Goal: Find specific page/section: Find specific page/section

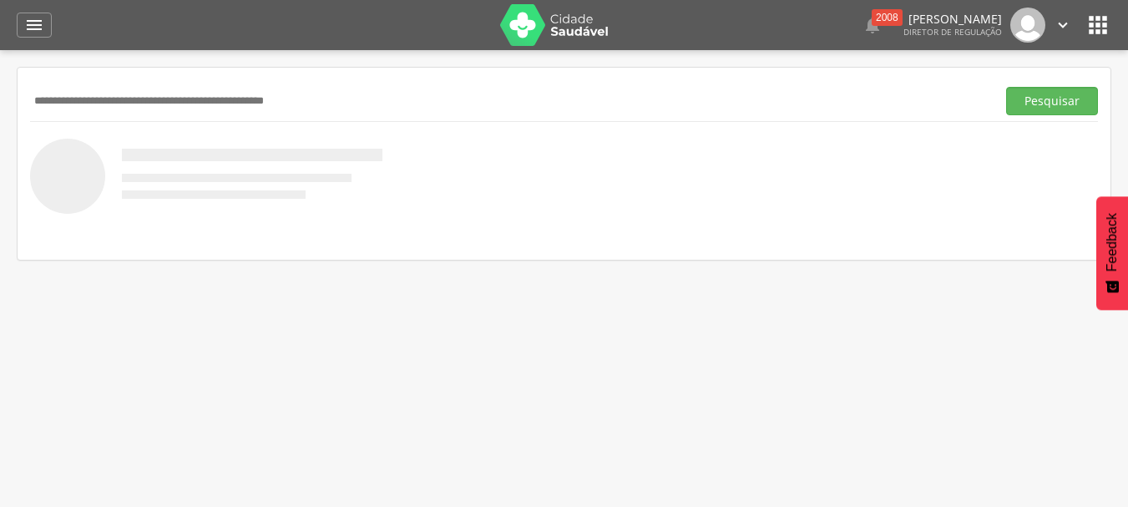
click at [1087, 21] on icon "" at bounding box center [1098, 25] width 27 height 27
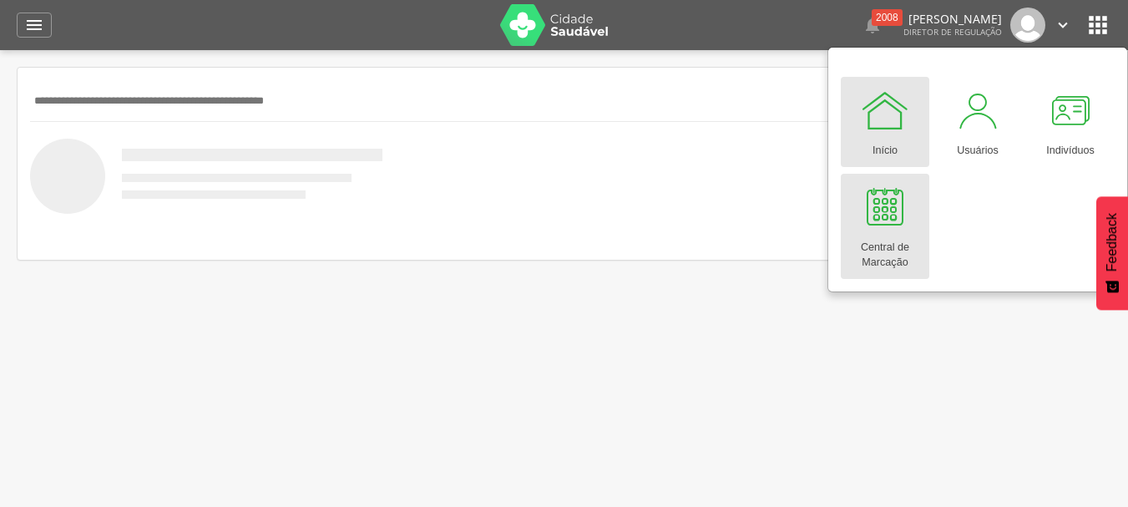
click at [881, 235] on div "Central de Marcação" at bounding box center [885, 251] width 72 height 38
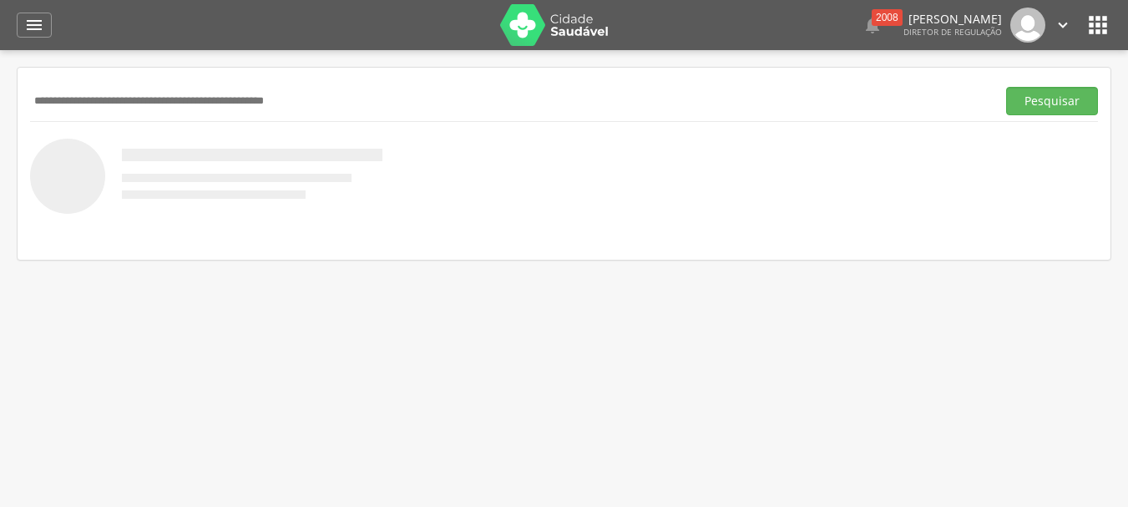
click at [1088, 23] on icon "" at bounding box center [1098, 25] width 27 height 27
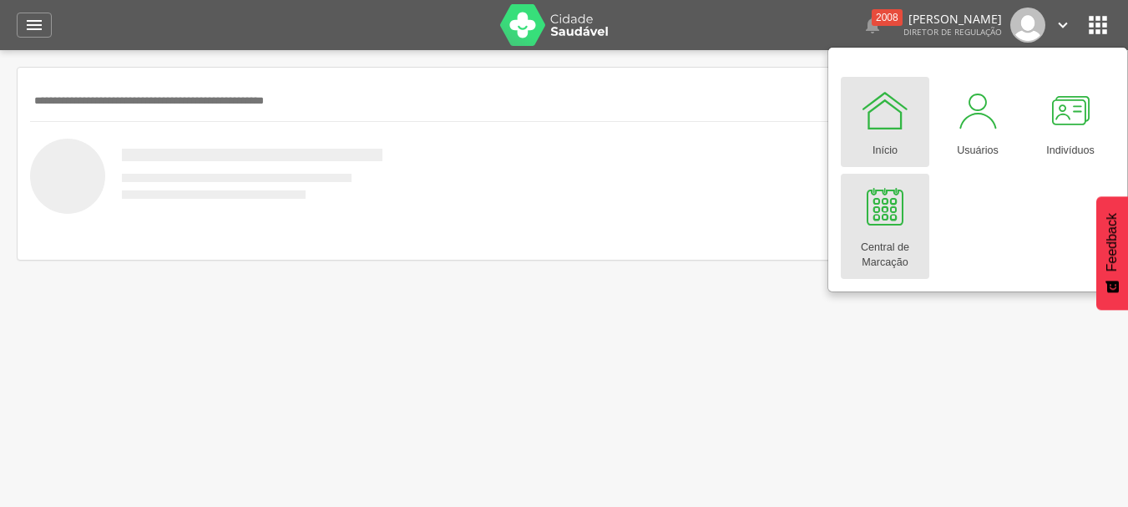
click at [869, 217] on div at bounding box center [885, 207] width 50 height 50
